Goal: Transaction & Acquisition: Purchase product/service

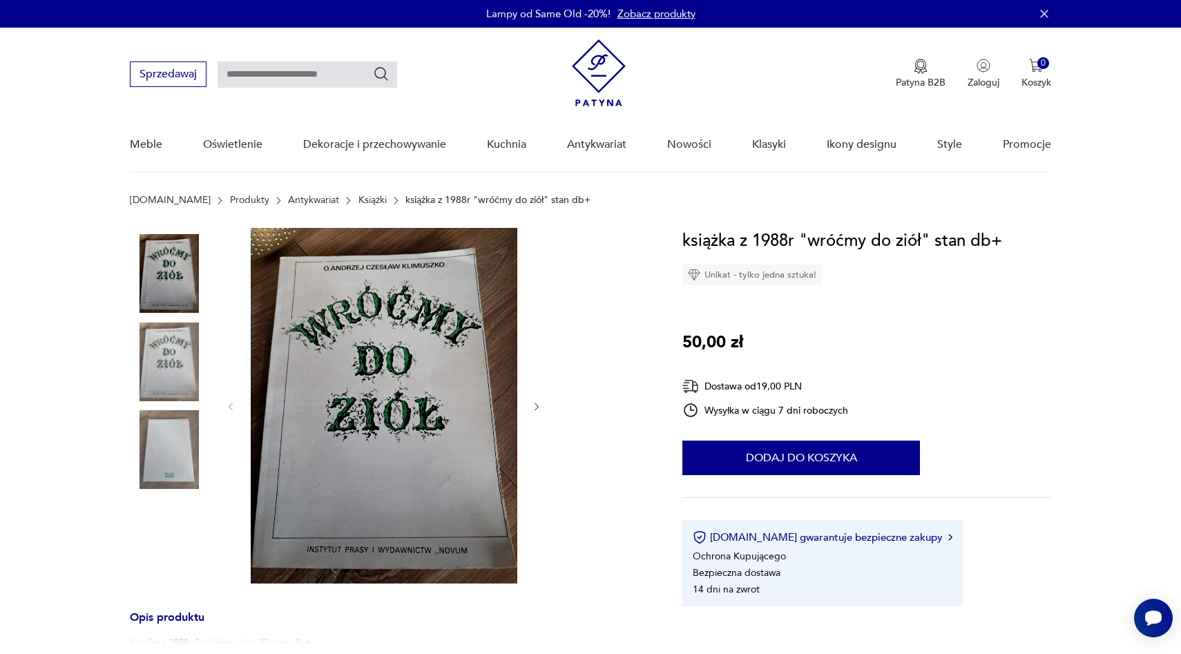
click at [592, 79] on img at bounding box center [599, 72] width 54 height 67
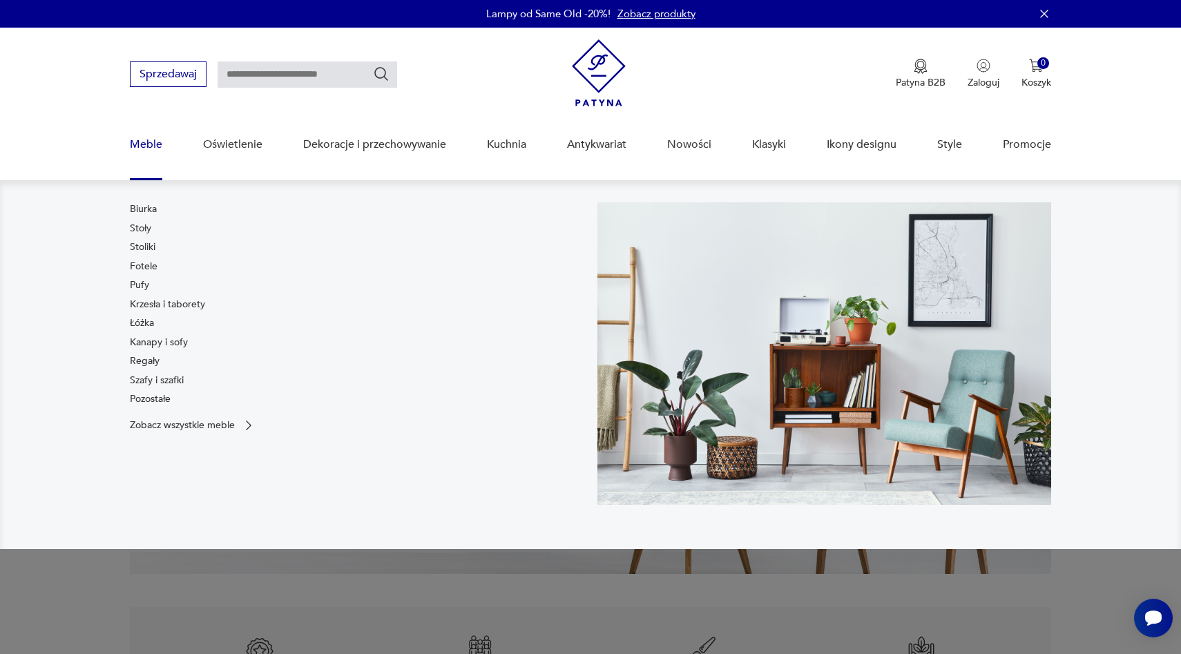
click at [143, 274] on div "Biurka Stoły Stoliki Fotele Pufy Krzesła i taborety Łóżka Kanapy i sofy Regały …" at bounding box center [167, 306] width 75 height 209
click at [143, 269] on link "Fotele" at bounding box center [144, 267] width 28 height 14
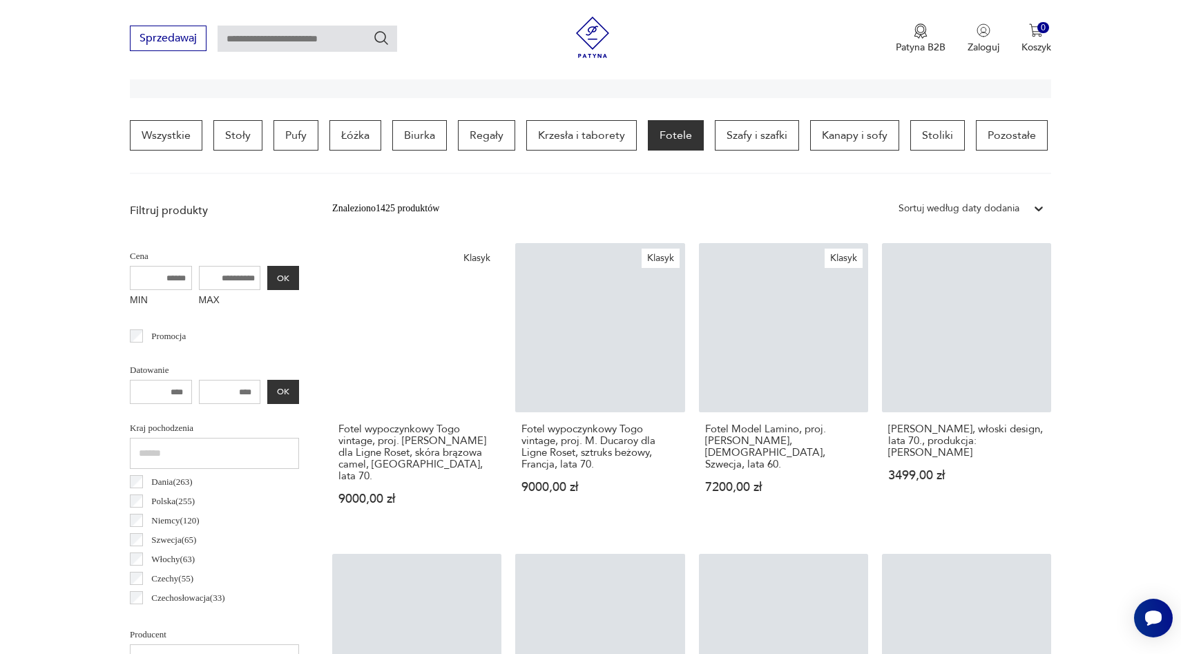
scroll to position [348, 0]
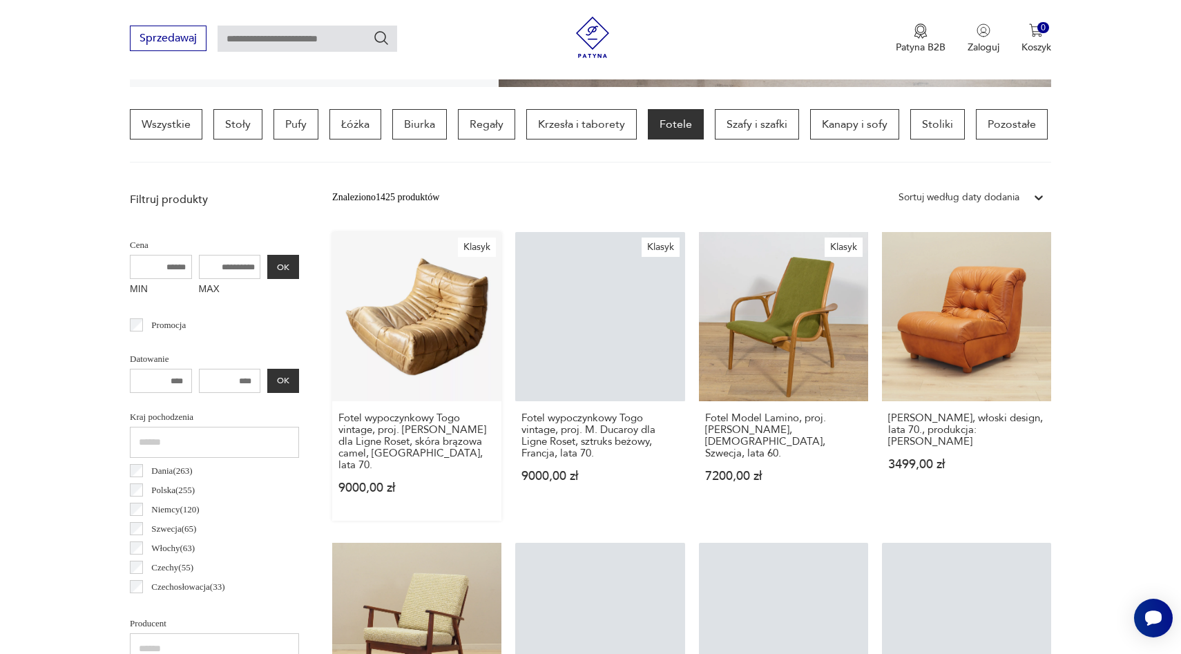
click at [381, 353] on link "Klasyk Fotel wypoczynkowy [GEOGRAPHIC_DATA] vintage, proj. [PERSON_NAME] dla Li…" at bounding box center [416, 376] width 169 height 289
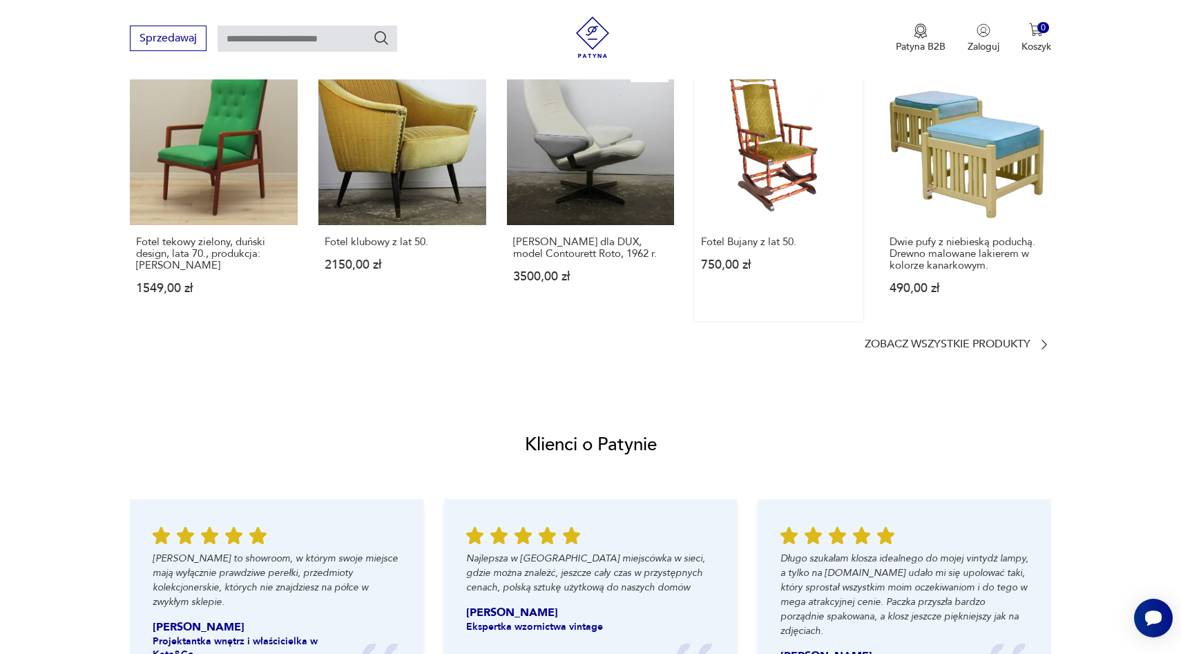
click at [743, 161] on link "Fotel Bujany z lat 50. 750,00 zł" at bounding box center [779, 189] width 168 height 264
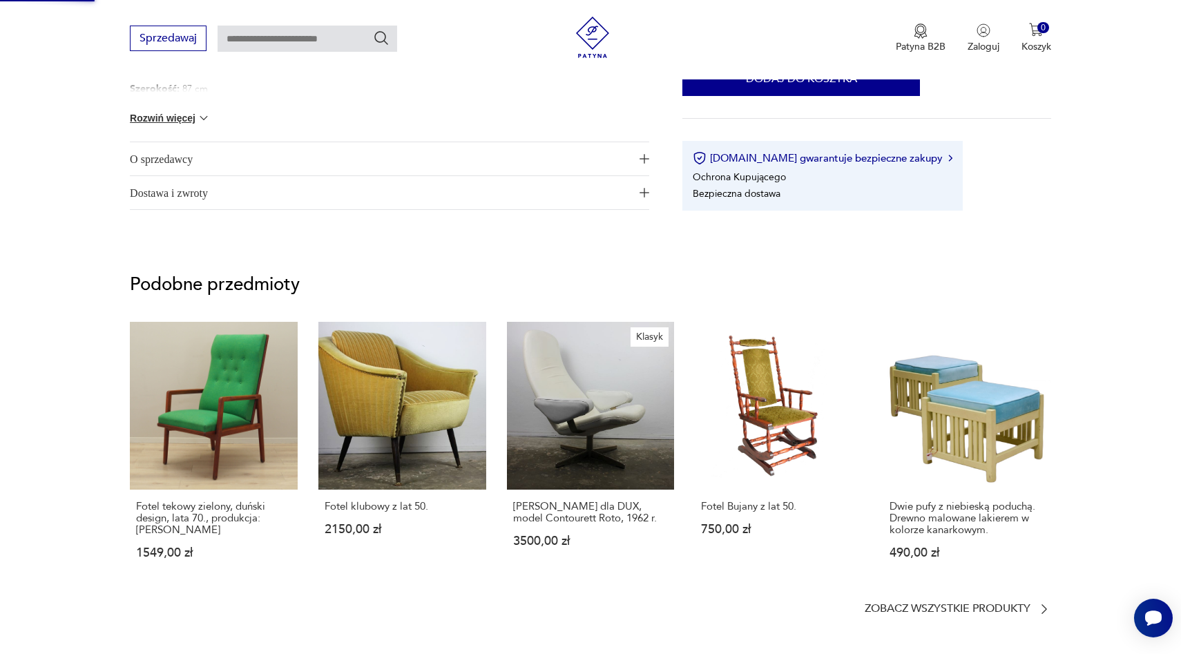
scroll to position [423, 0]
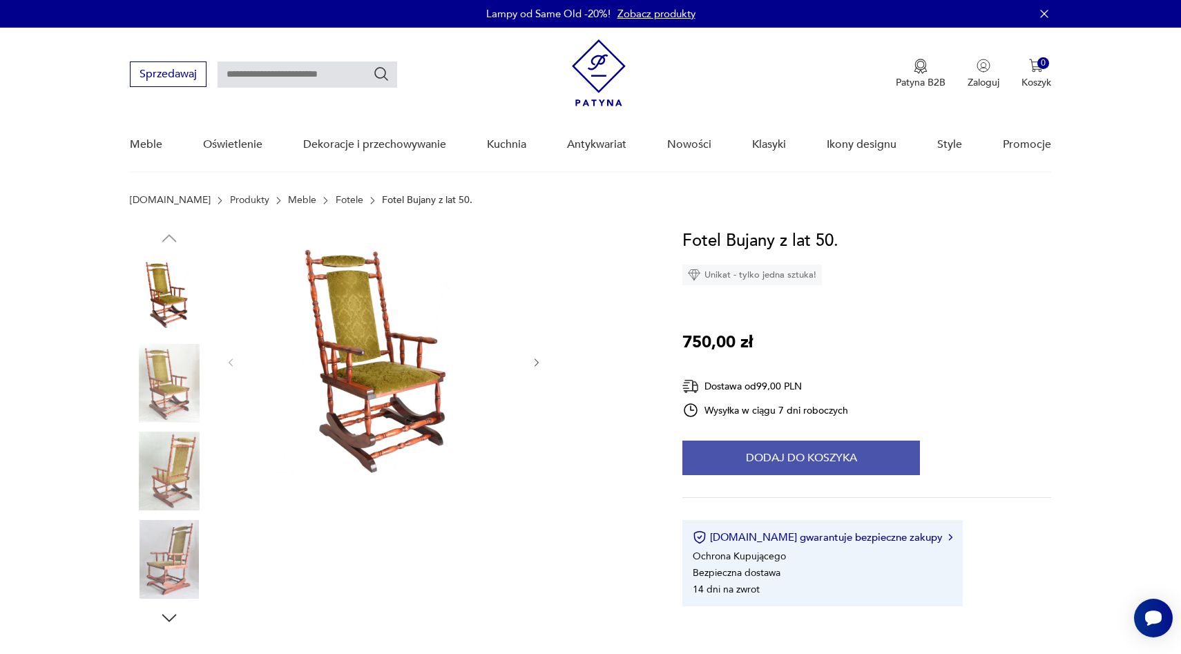
click at [730, 466] on button "Dodaj do koszyka" at bounding box center [800, 457] width 237 height 35
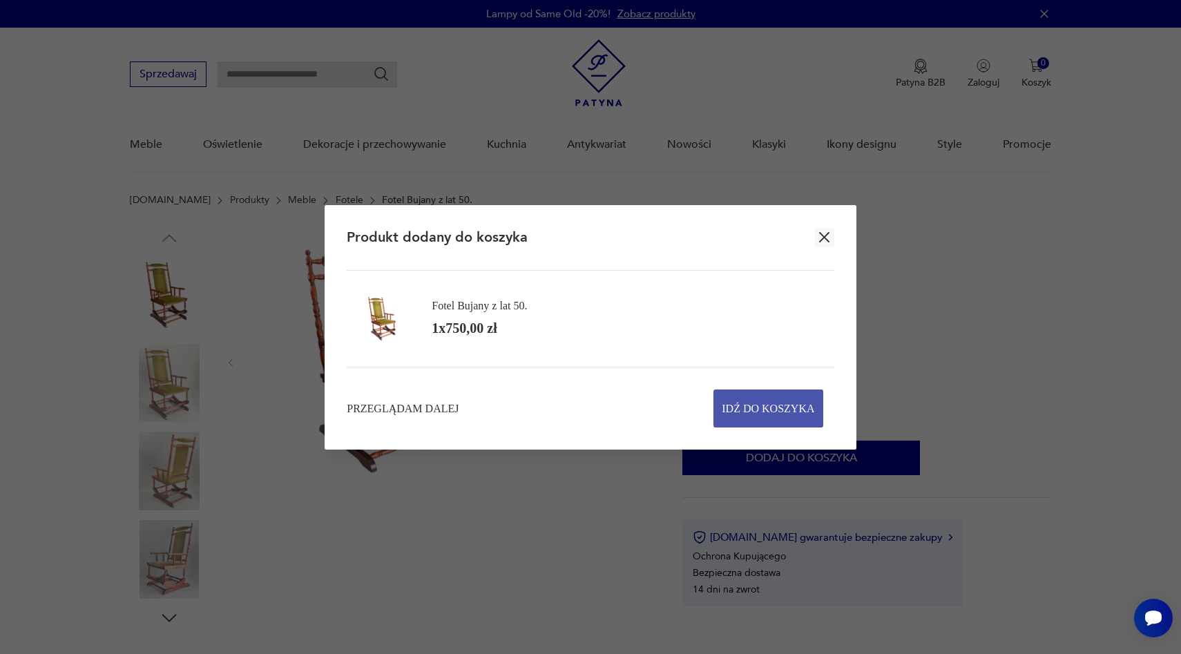
click at [746, 410] on span "Idź do koszyka" at bounding box center [767, 408] width 93 height 37
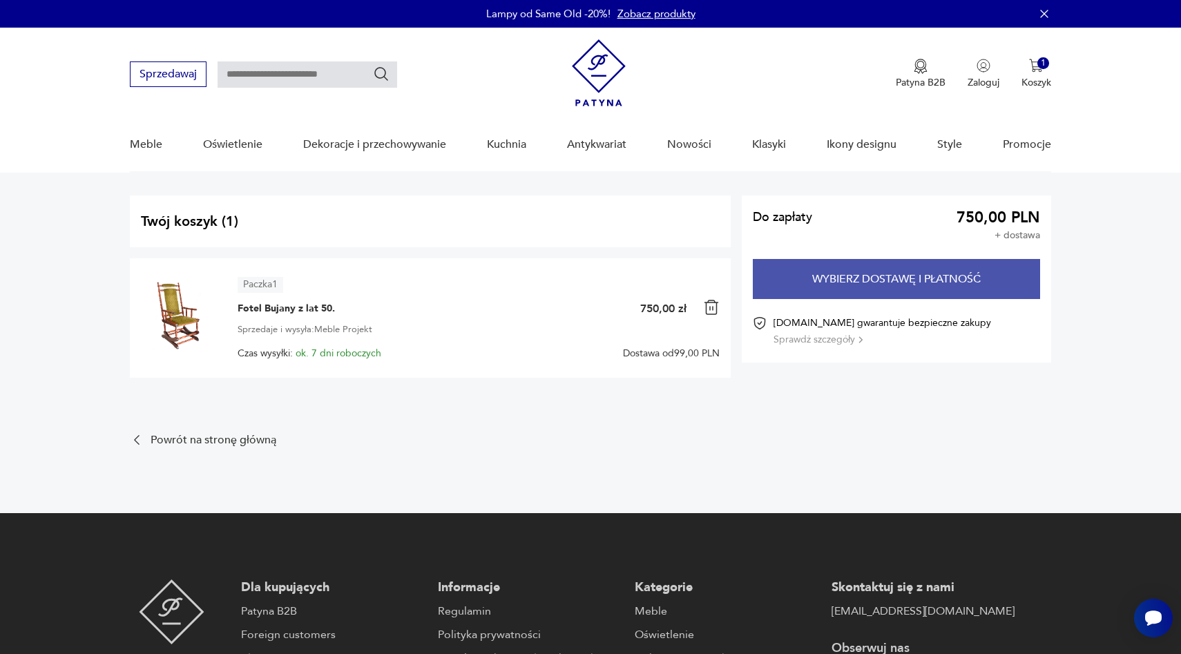
click at [941, 287] on button "Wybierz dostawę i płatność" at bounding box center [896, 279] width 287 height 40
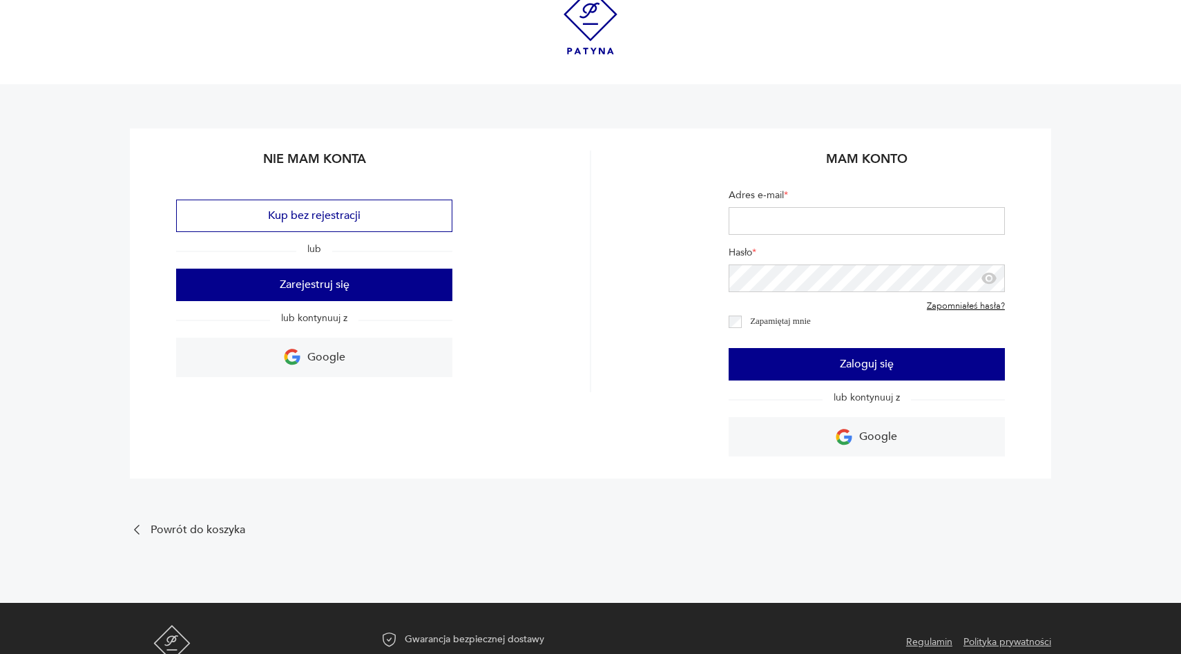
scroll to position [80, 0]
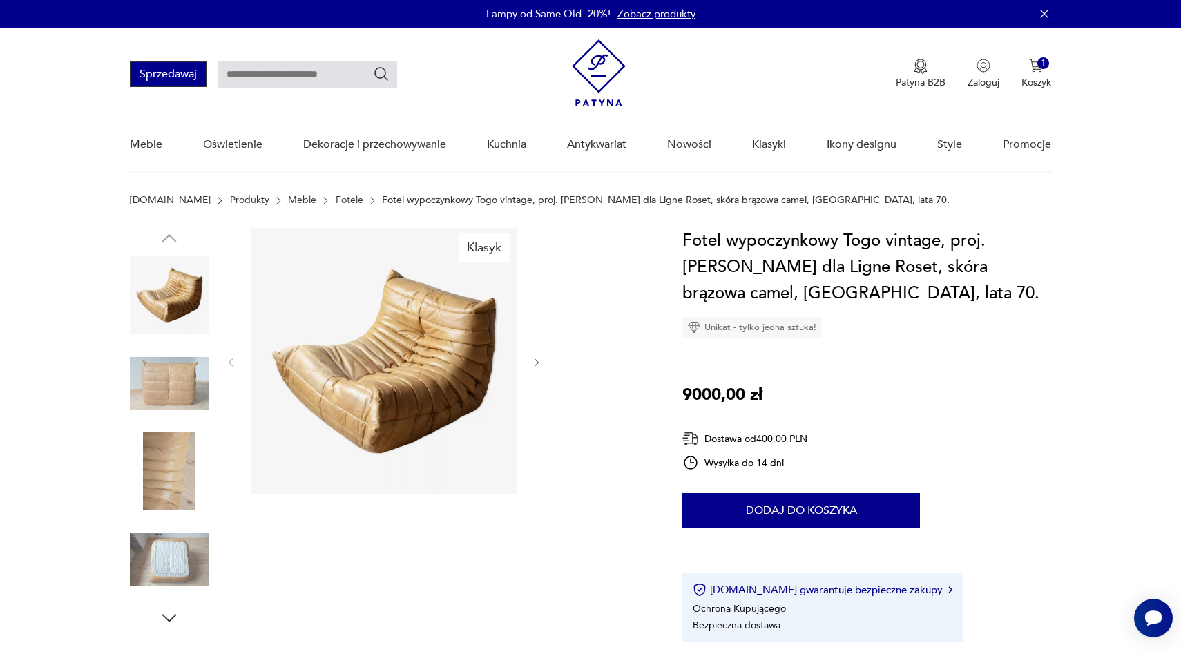
click at [168, 61] on button "Sprzedawaj" at bounding box center [168, 74] width 77 height 26
